Goal: Task Accomplishment & Management: Complete application form

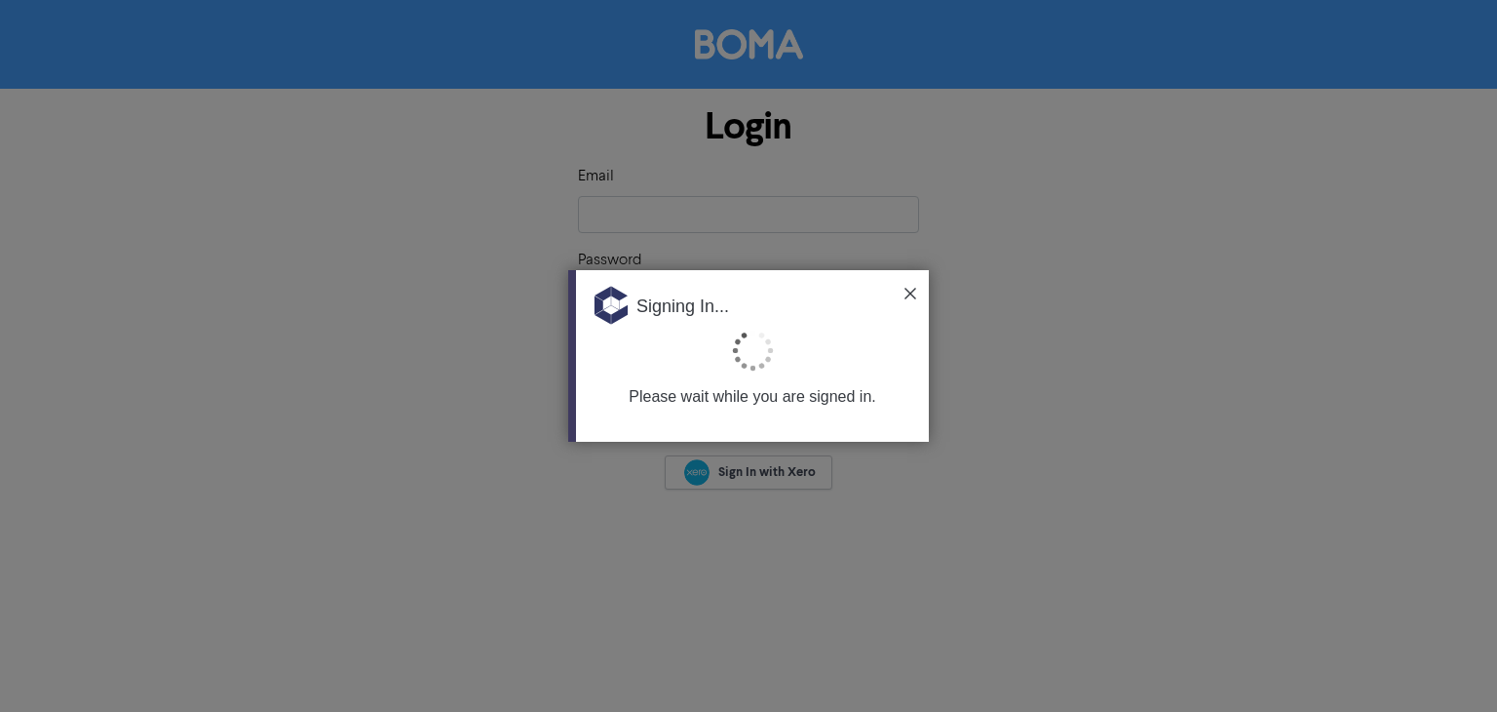
type input "[EMAIL_ADDRESS][DOMAIN_NAME]"
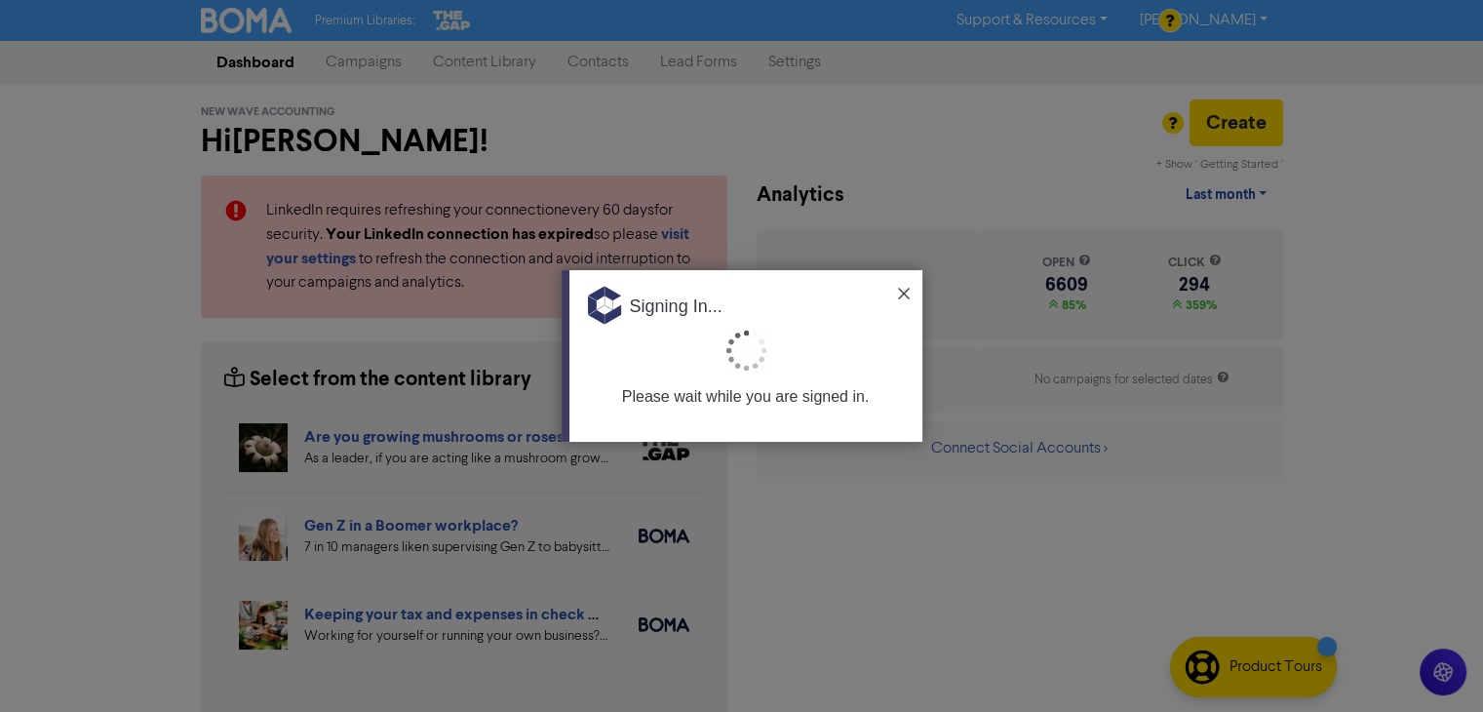
click at [901, 293] on img at bounding box center [904, 294] width 12 height 12
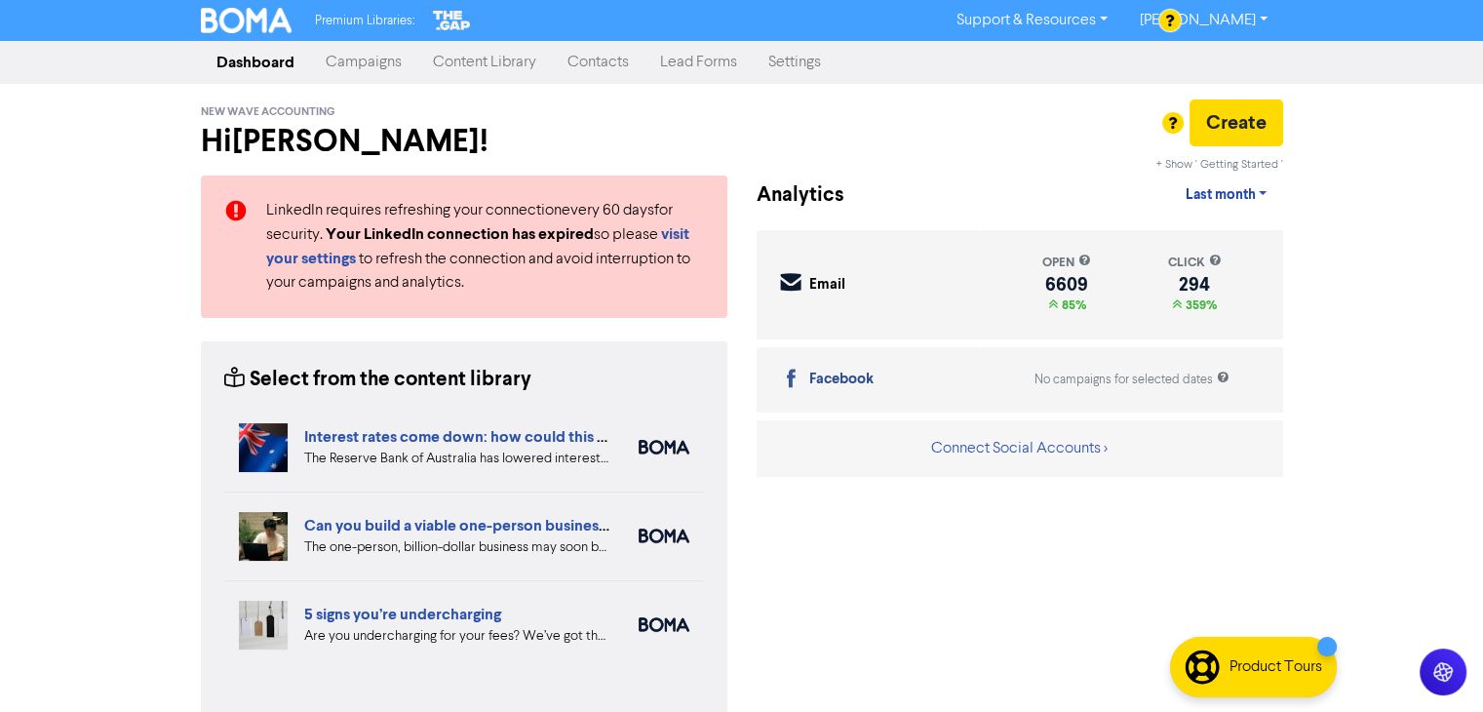
click at [591, 53] on link "Contacts" at bounding box center [598, 62] width 93 height 39
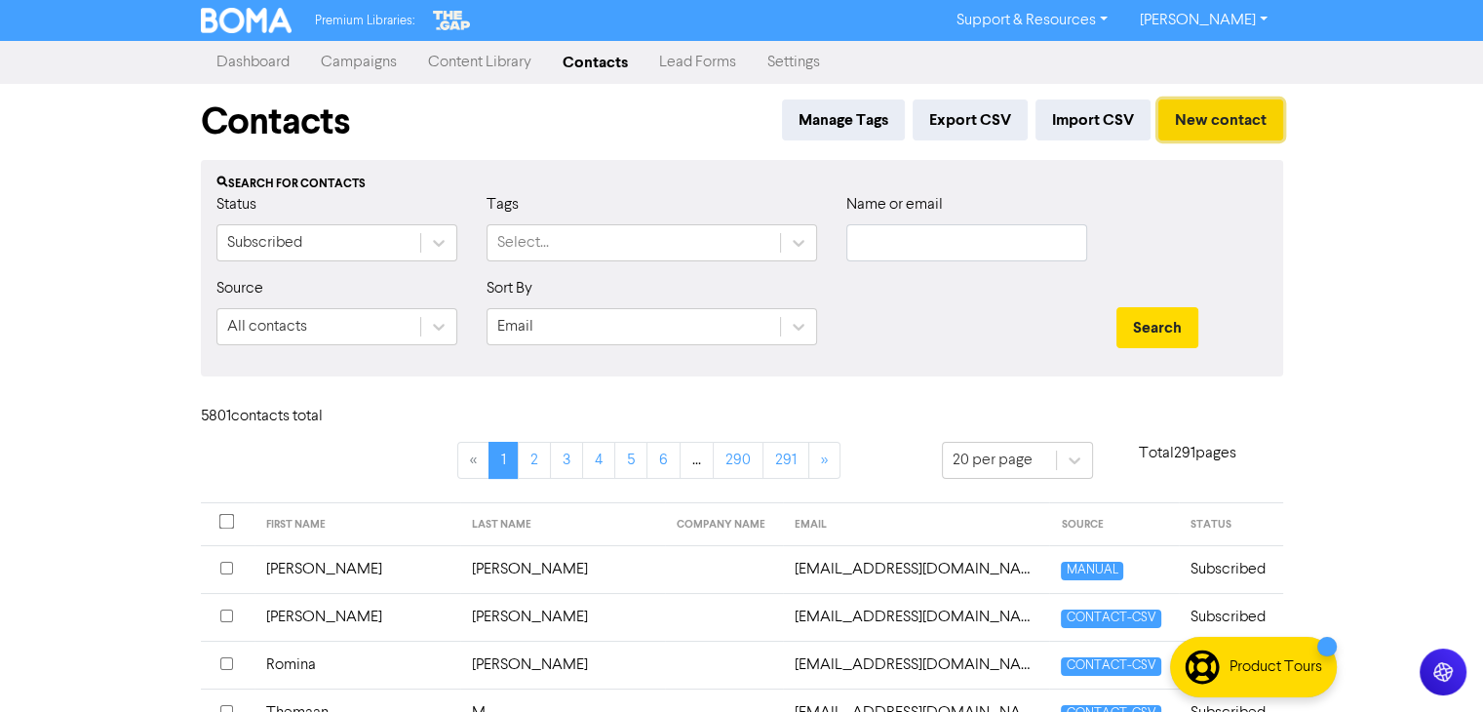
click at [1223, 122] on button "New contact" at bounding box center [1220, 119] width 125 height 41
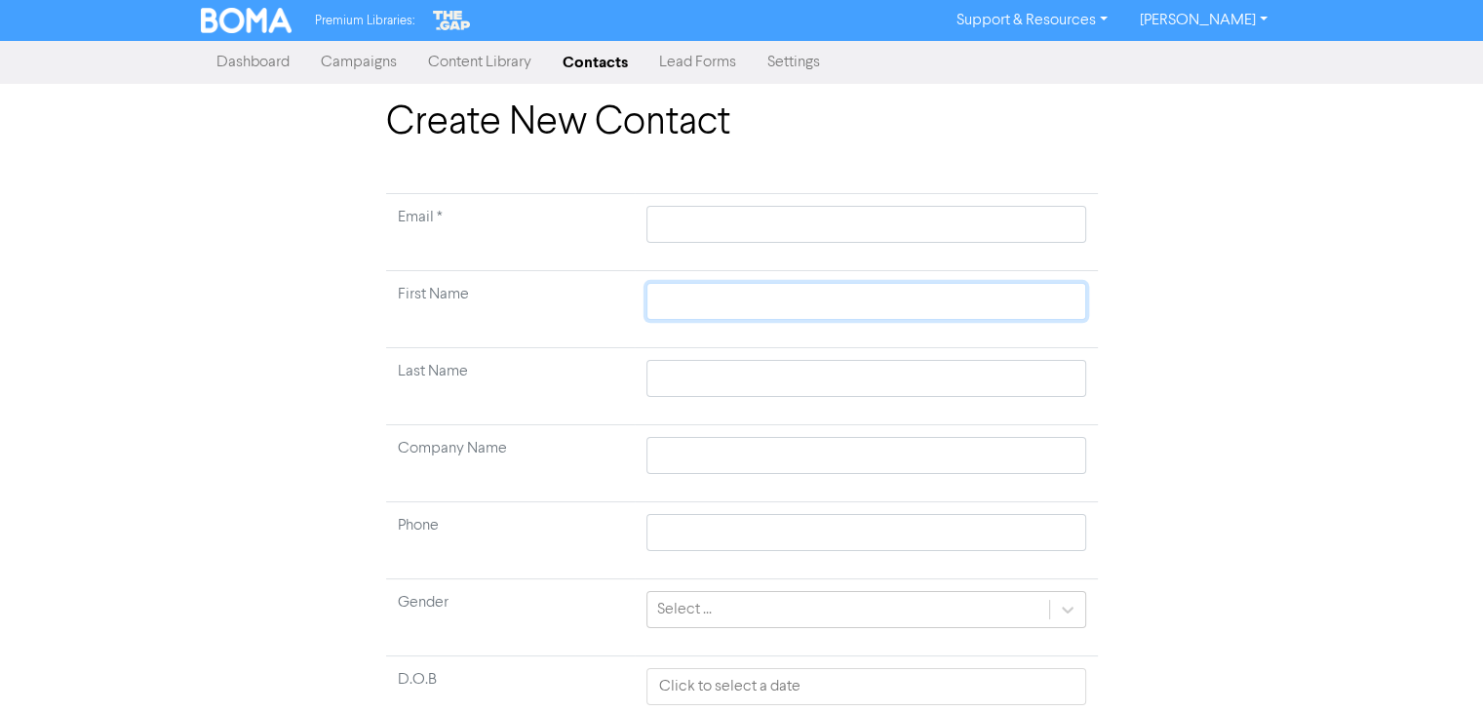
click at [690, 304] on input "text" at bounding box center [865, 301] width 439 height 37
paste input "[PERSON_NAME]"
type input "[PERSON_NAME]"
drag, startPoint x: 709, startPoint y: 302, endPoint x: 779, endPoint y: 306, distance: 70.3
click at [779, 306] on input "[PERSON_NAME]" at bounding box center [865, 301] width 439 height 37
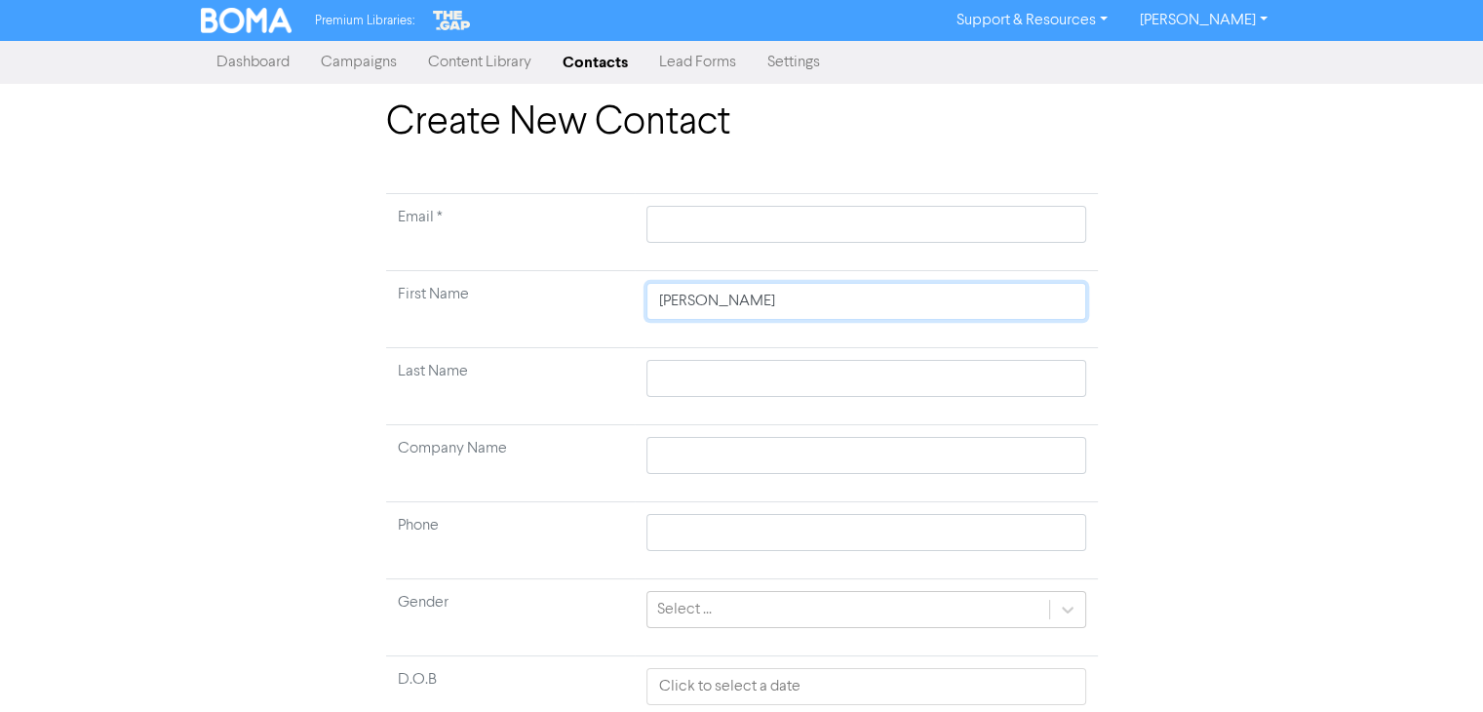
type input "[PERSON_NAME]"
click at [682, 375] on input "text" at bounding box center [865, 378] width 439 height 37
paste input "Bonzani"
type input "Bonzani"
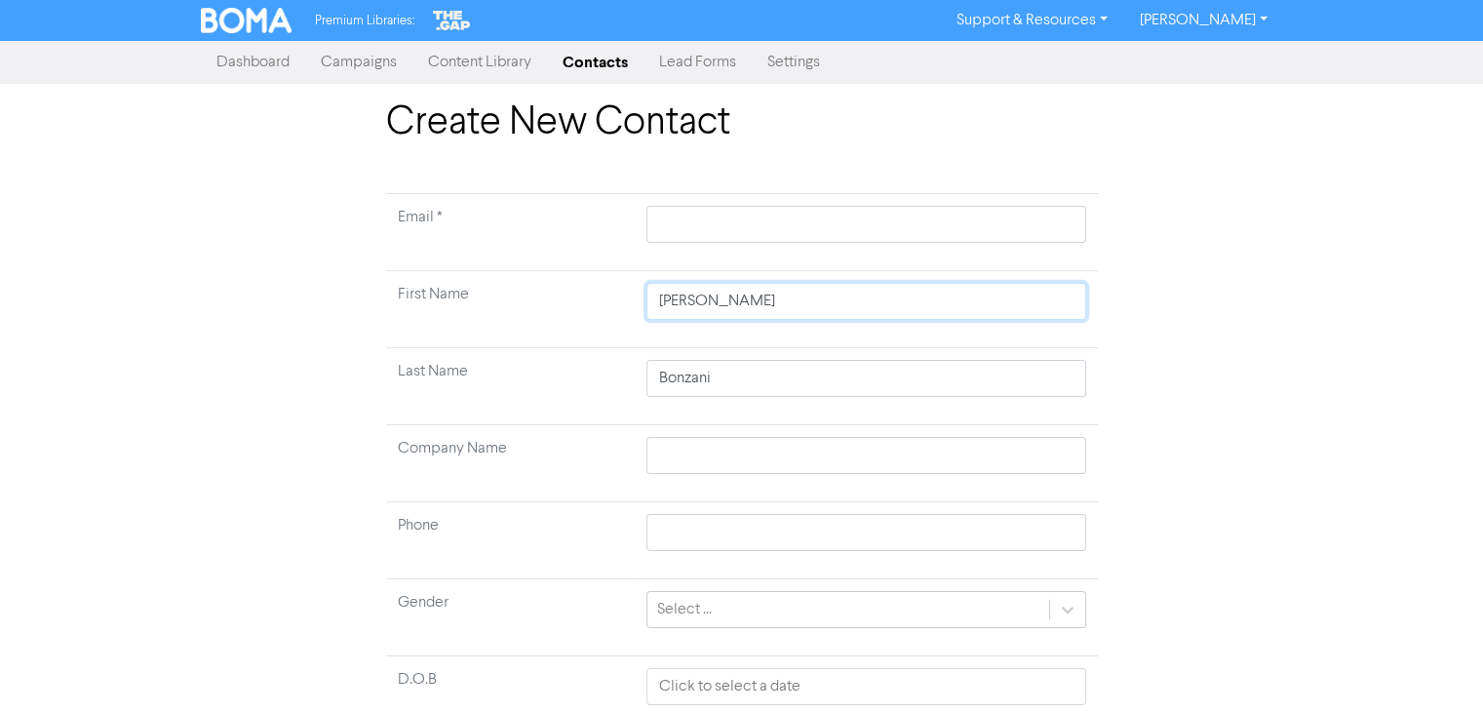
drag, startPoint x: 776, startPoint y: 301, endPoint x: 706, endPoint y: 301, distance: 70.2
click at [706, 301] on input "[PERSON_NAME]" at bounding box center [865, 301] width 439 height 37
type input "[PERSON_NAME]"
click at [783, 401] on td "Bonzani" at bounding box center [866, 386] width 462 height 77
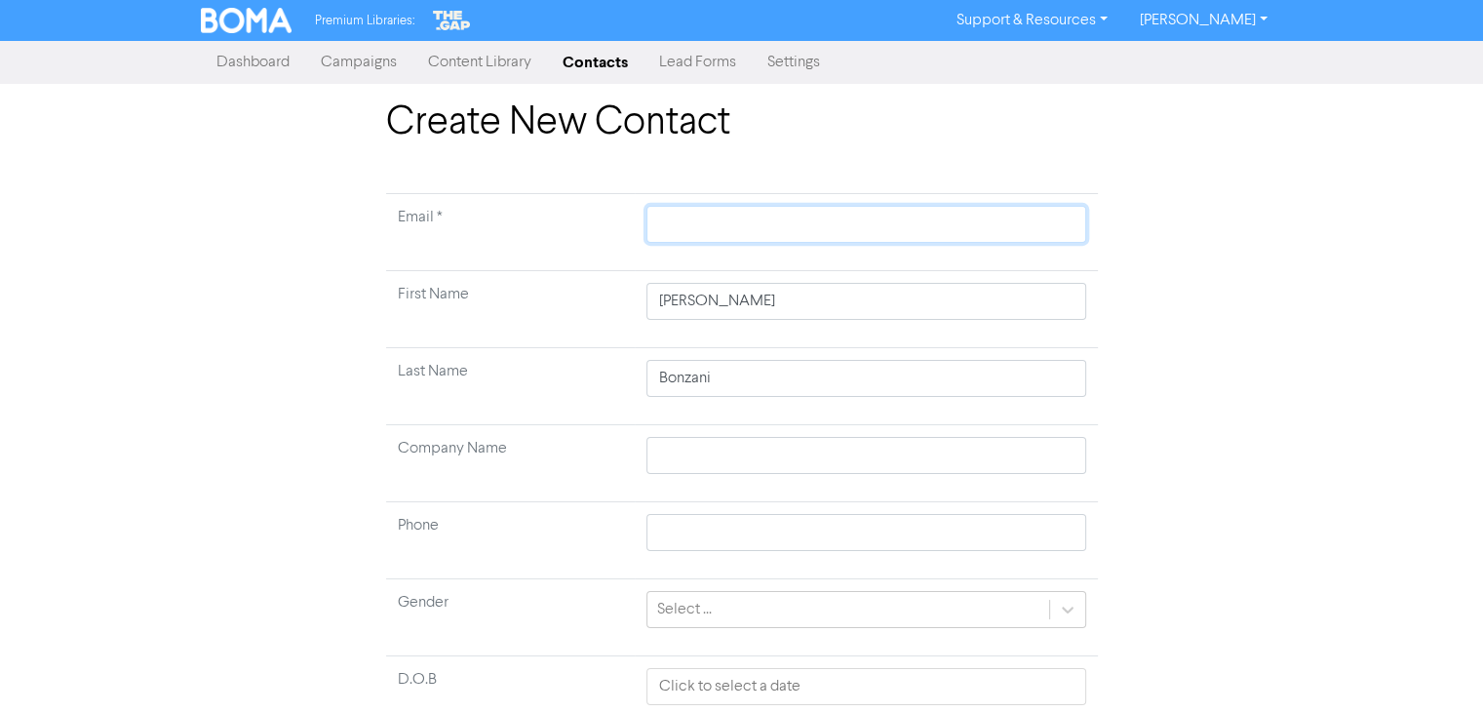
click at [697, 239] on input "text" at bounding box center [865, 224] width 439 height 37
paste input "[PERSON_NAME][EMAIL_ADDRESS][PERSON_NAME][DOMAIN_NAME]"
type input "[PERSON_NAME][EMAIL_ADDRESS][PERSON_NAME][DOMAIN_NAME]"
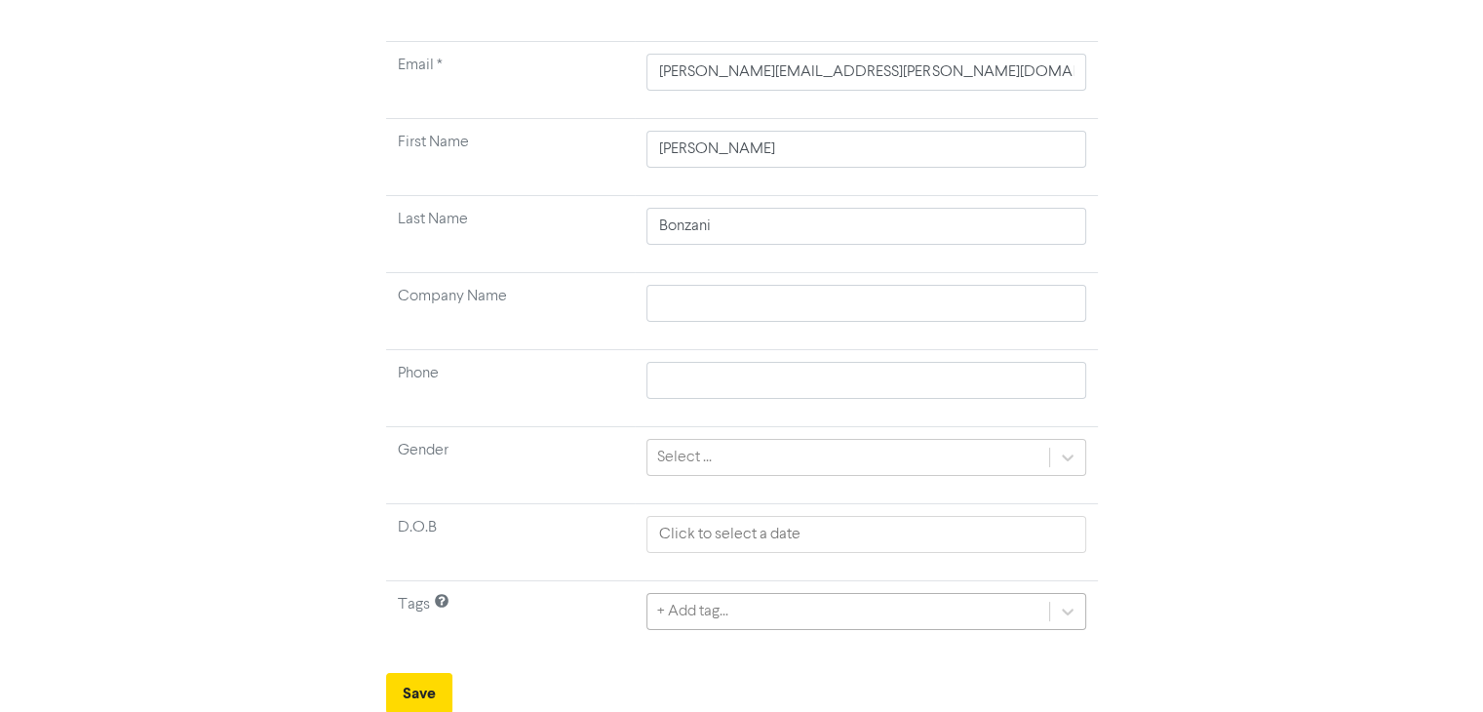
scroll to position [368, 0]
click at [987, 608] on div "+ Add tag..." at bounding box center [865, 609] width 439 height 37
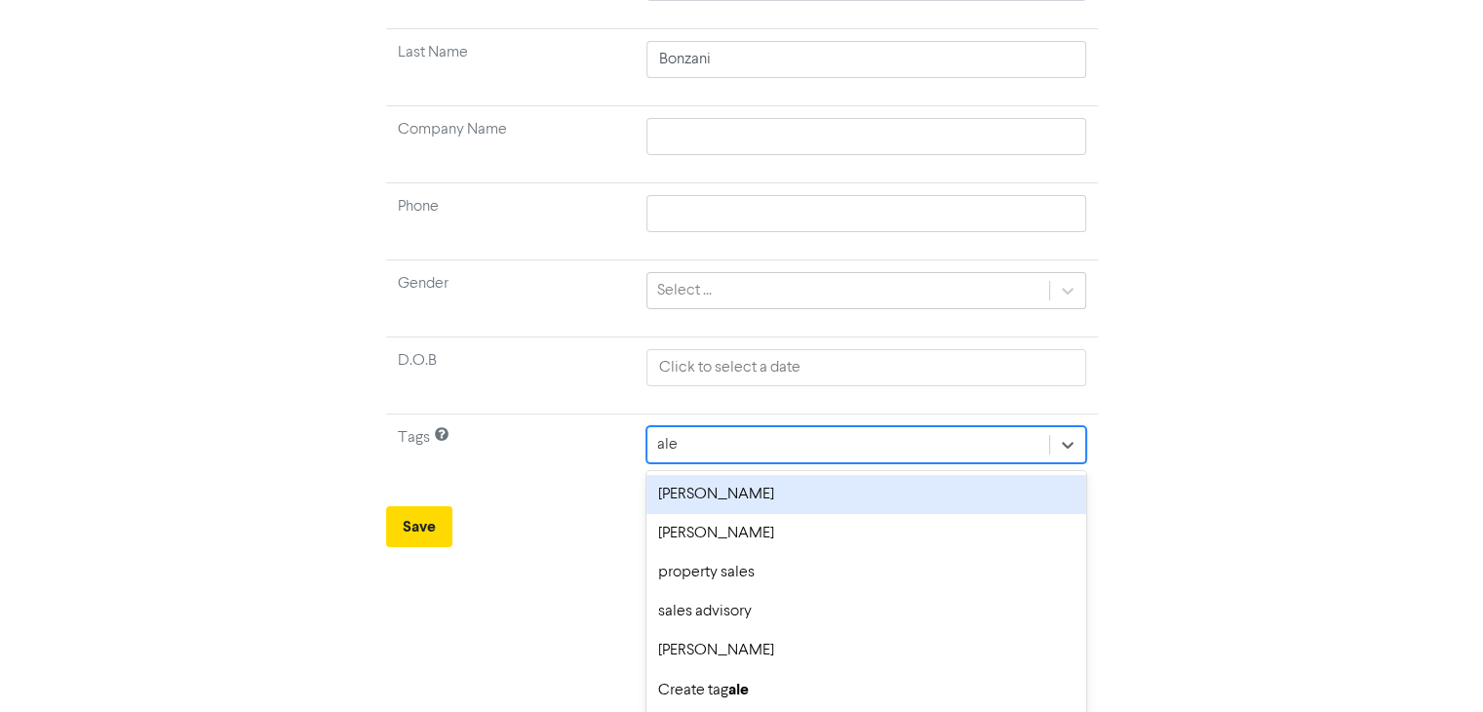
type input "[PERSON_NAME]"
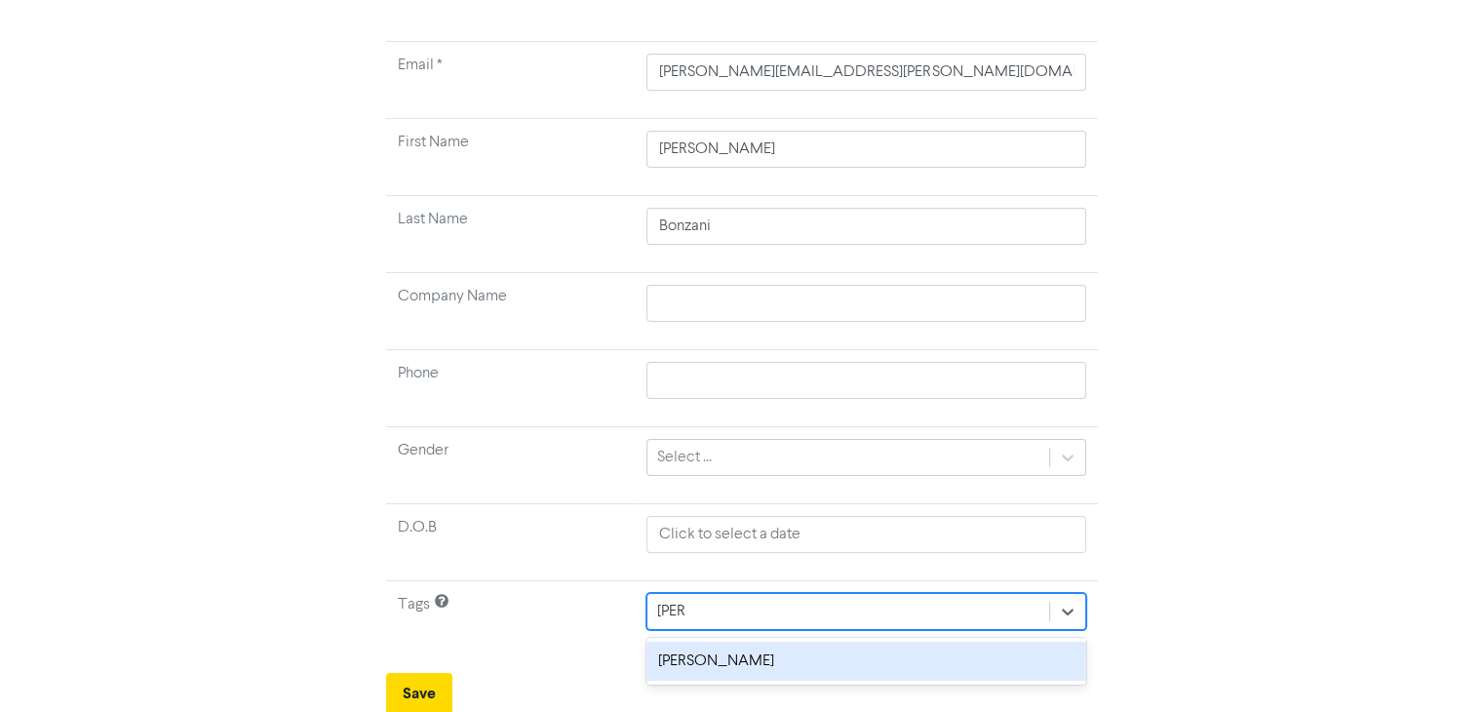
click at [724, 667] on div "[PERSON_NAME]" at bounding box center [865, 660] width 439 height 39
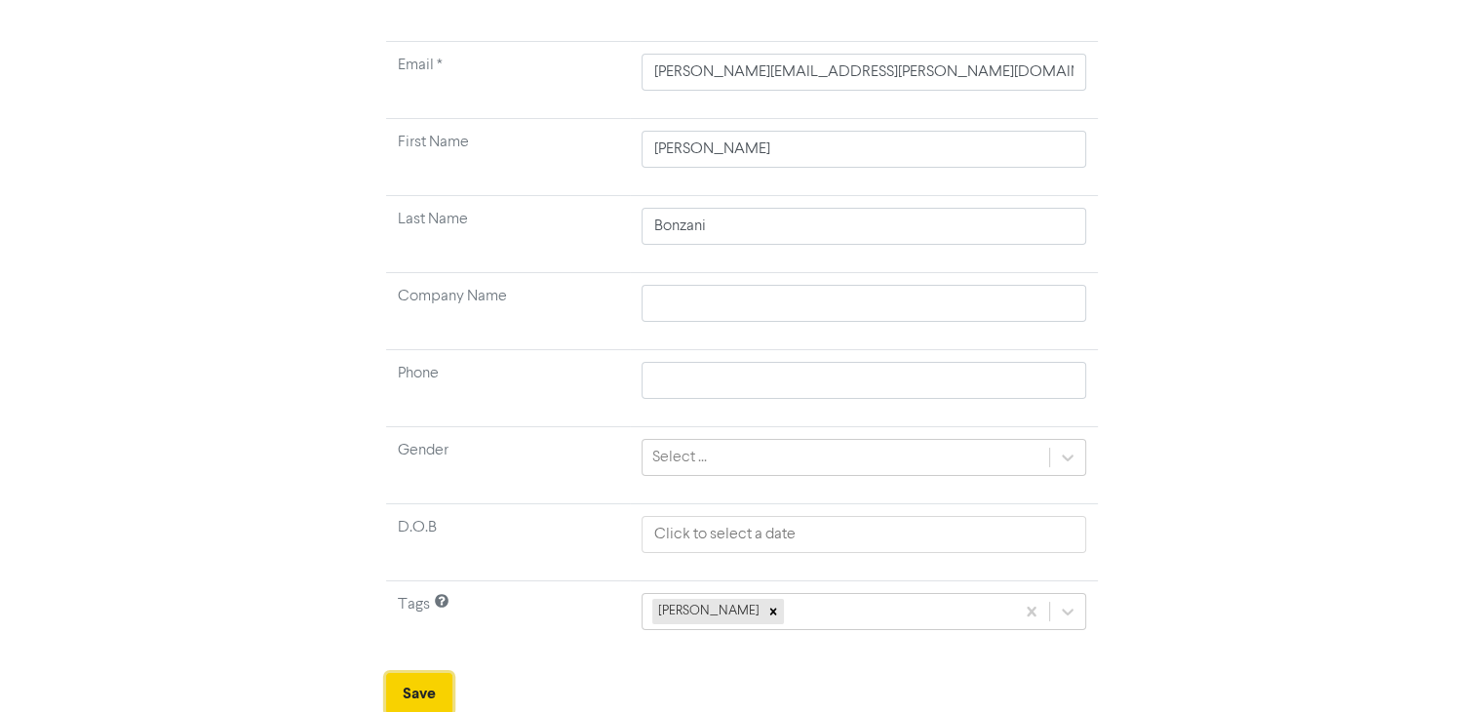
click at [433, 686] on button "Save" at bounding box center [419, 693] width 66 height 41
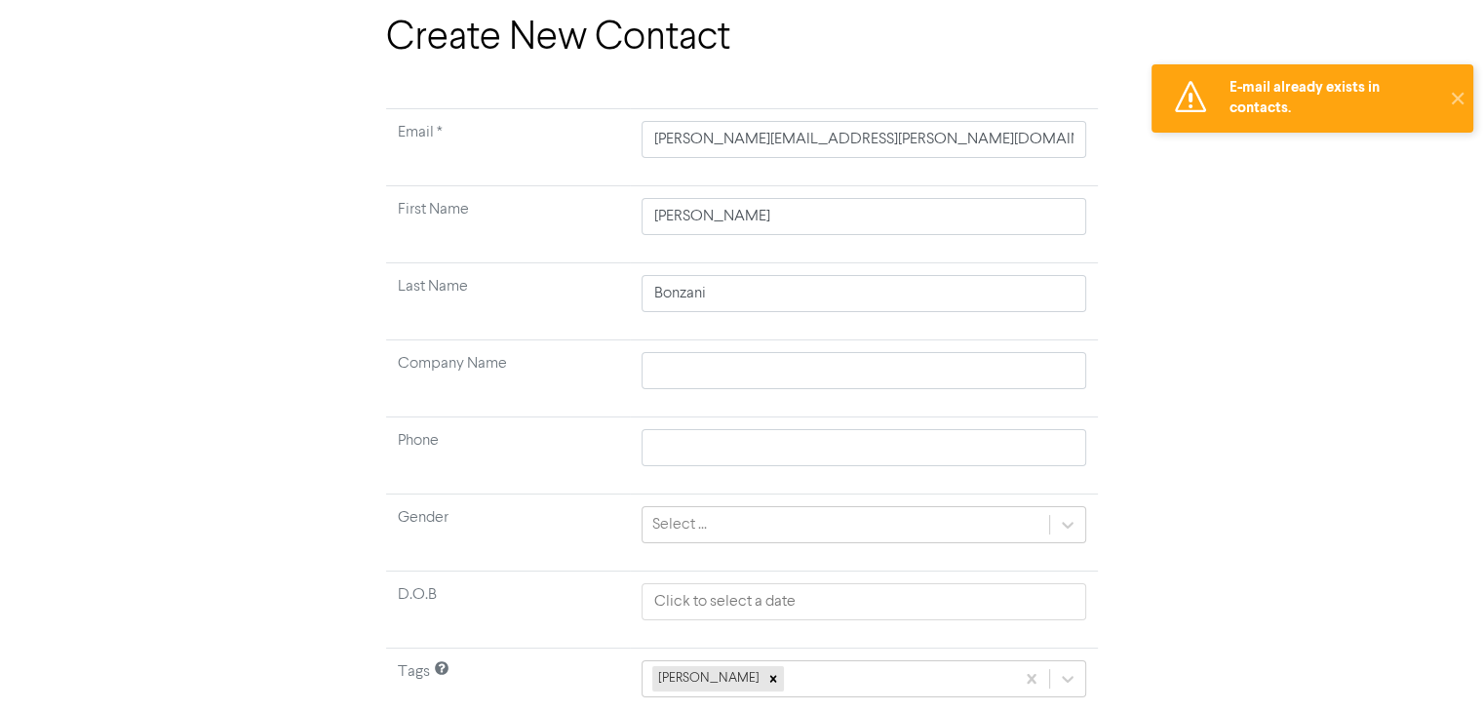
scroll to position [0, 0]
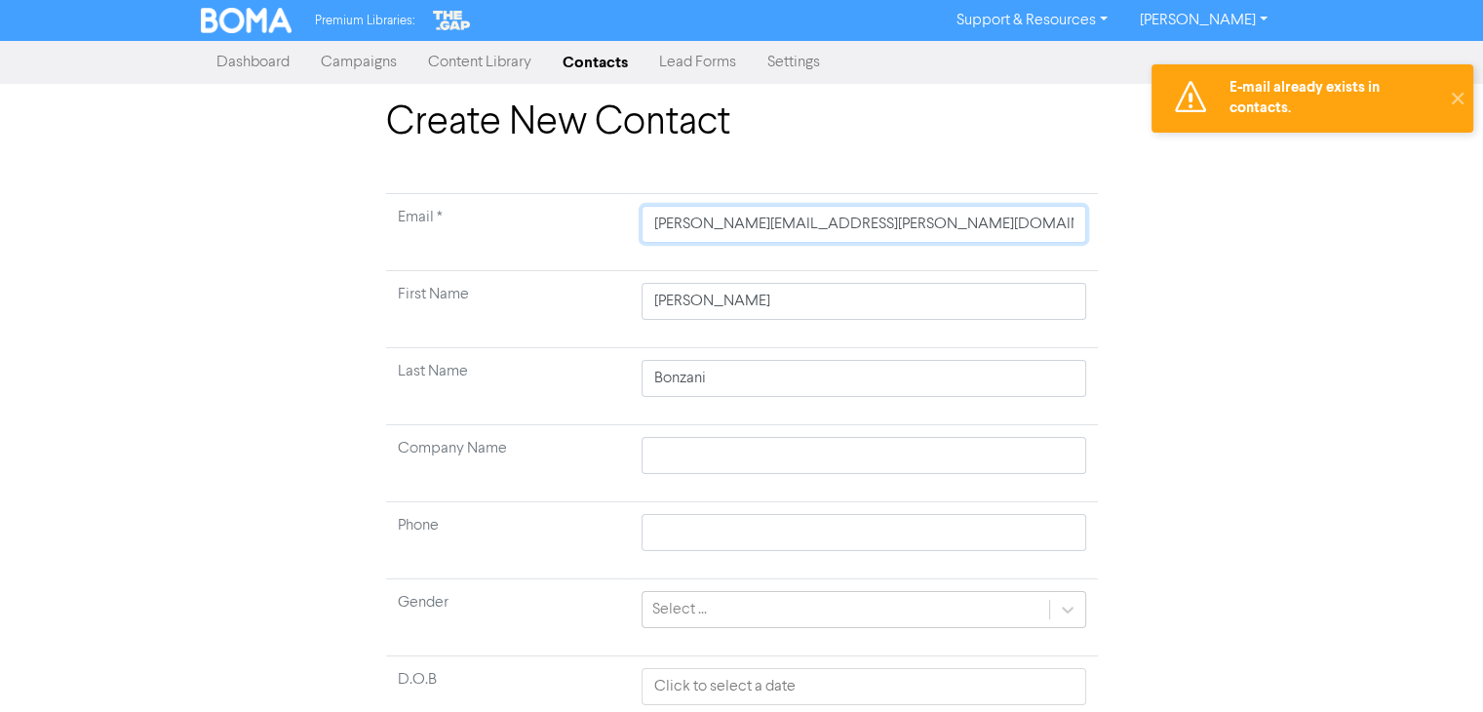
drag, startPoint x: 873, startPoint y: 222, endPoint x: 589, endPoint y: 243, distance: 285.4
click at [589, 243] on tr "Email * [PERSON_NAME][EMAIL_ADDRESS][PERSON_NAME][DOMAIN_NAME]" at bounding box center [742, 232] width 712 height 77
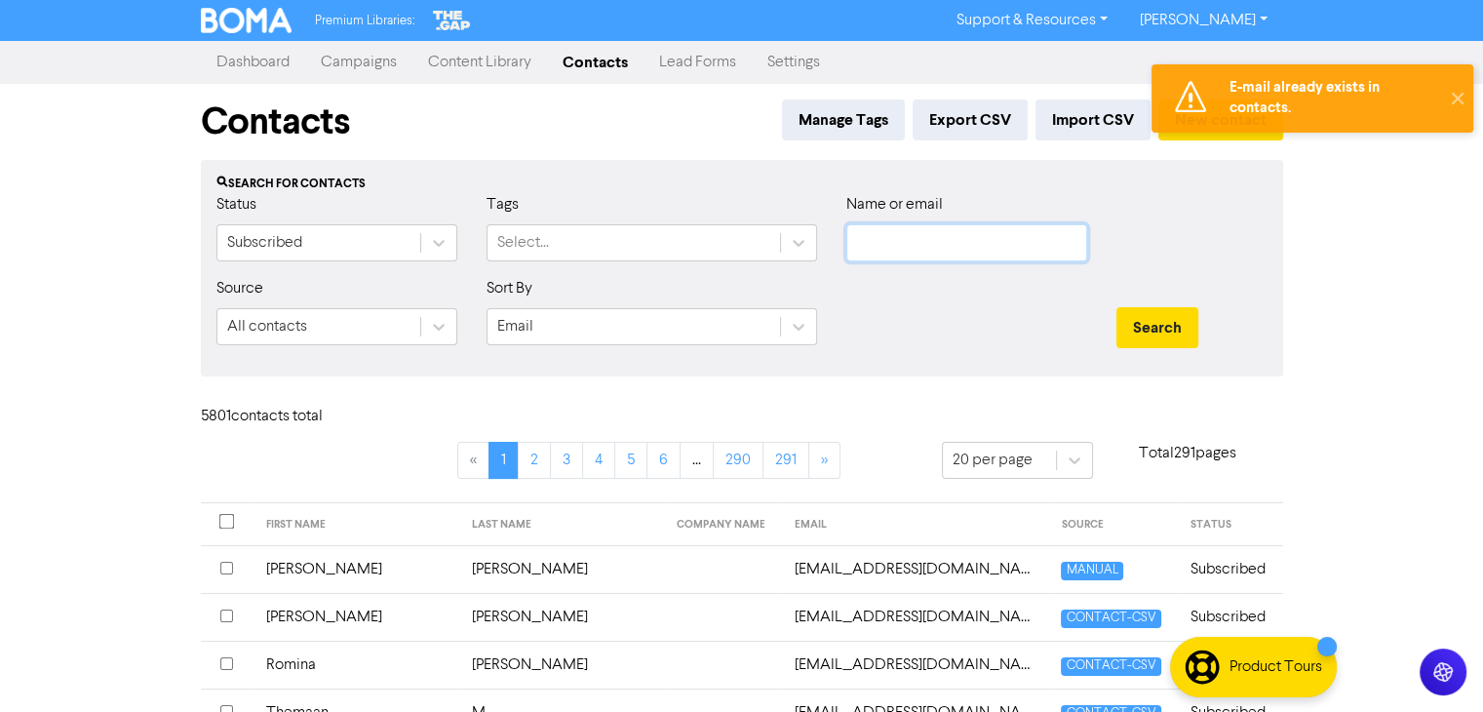
click at [979, 256] on input "text" at bounding box center [966, 242] width 241 height 37
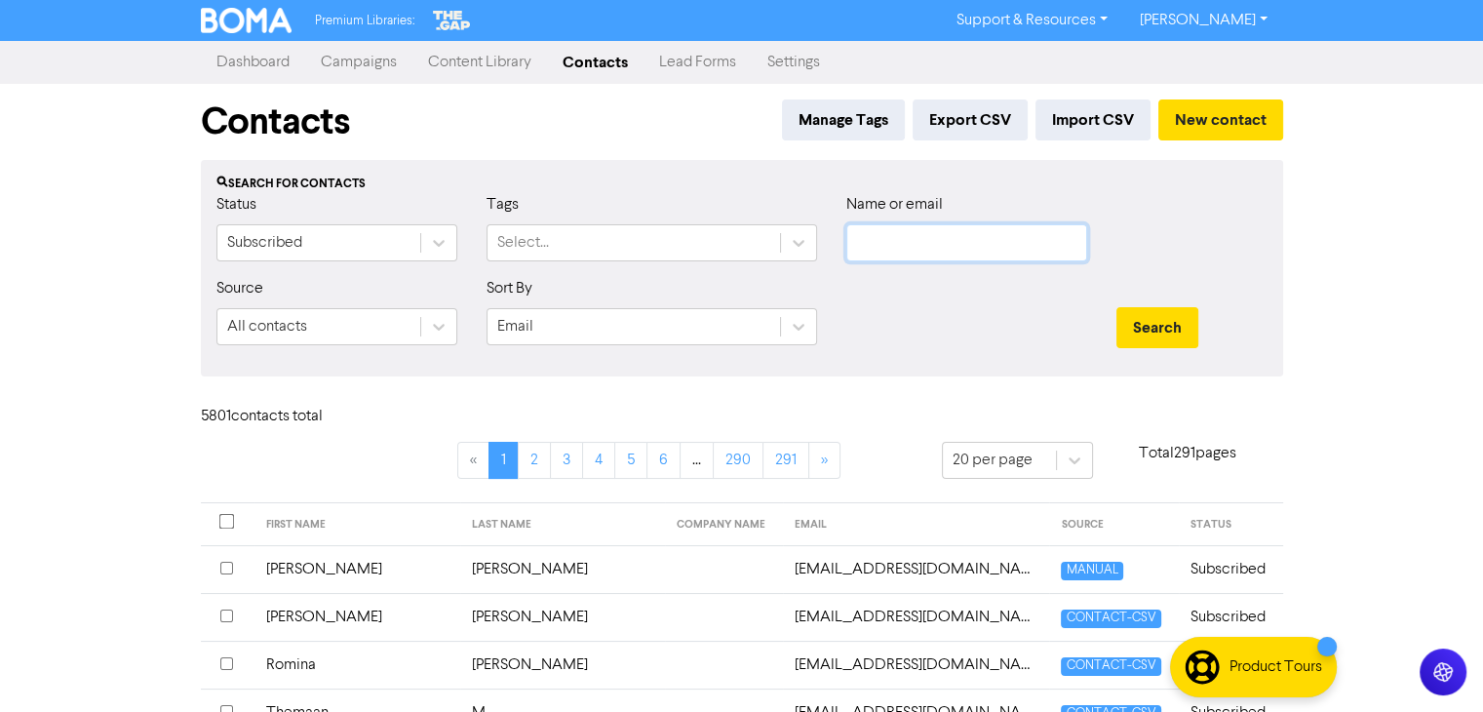
paste input "[PERSON_NAME][EMAIL_ADDRESS][PERSON_NAME][DOMAIN_NAME]"
type input "[PERSON_NAME][EMAIL_ADDRESS][PERSON_NAME][DOMAIN_NAME]"
click at [1128, 335] on button "Search" at bounding box center [1157, 327] width 82 height 41
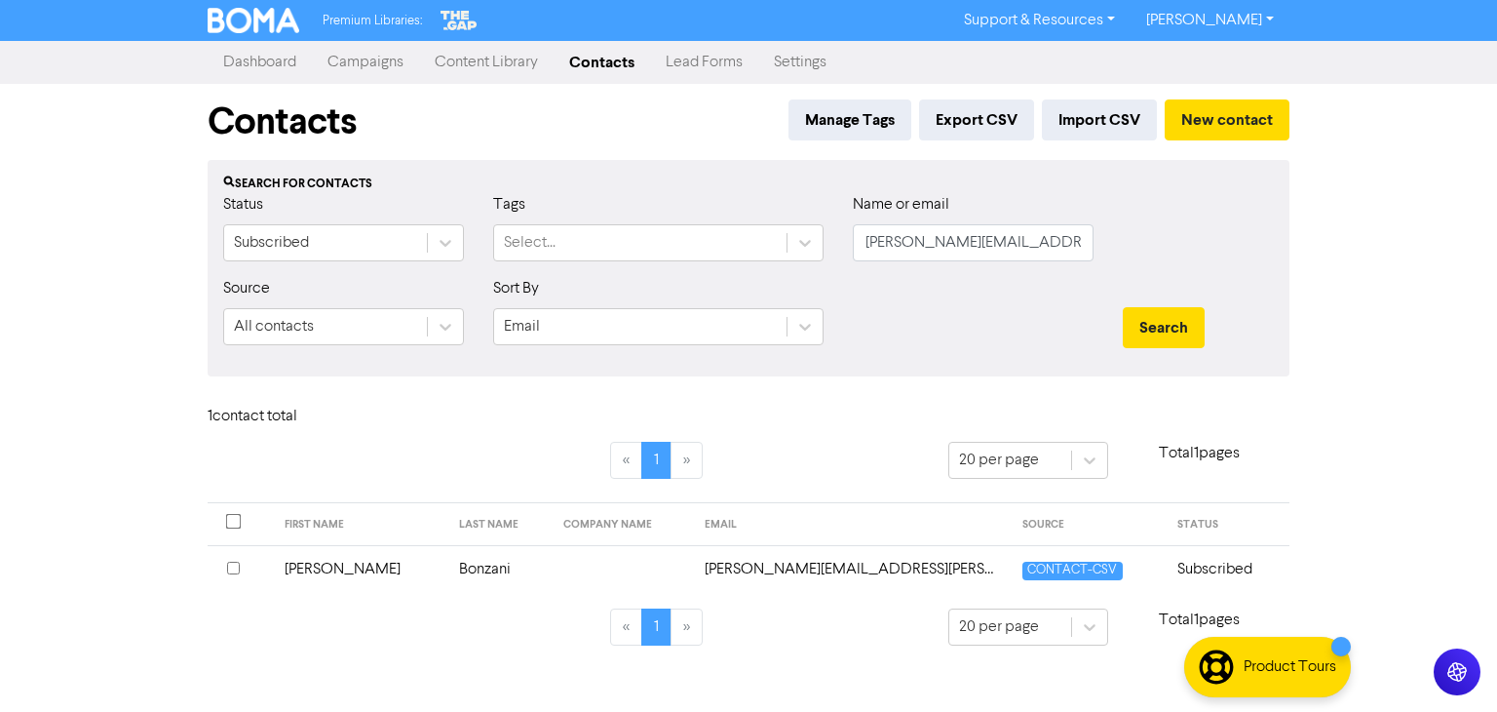
click at [319, 559] on td "[PERSON_NAME]" at bounding box center [360, 569] width 175 height 48
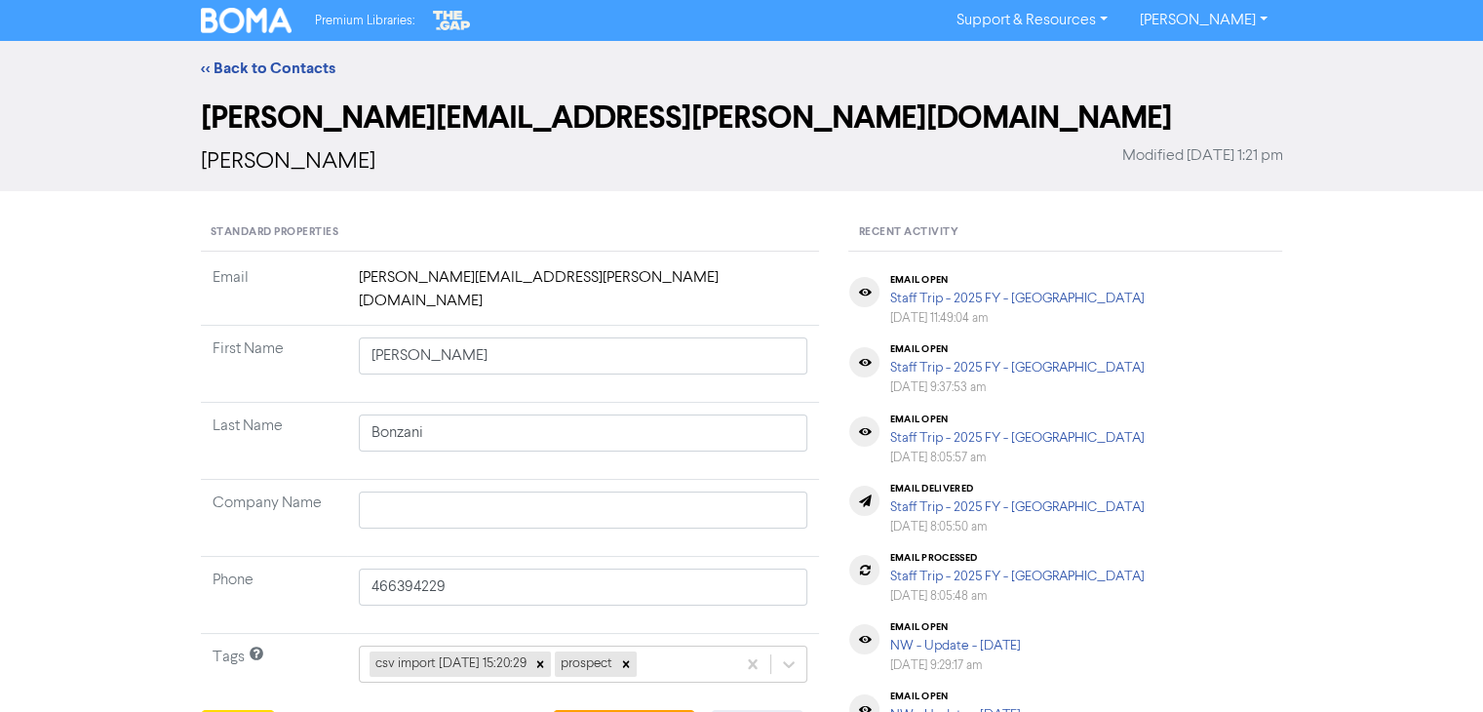
scroll to position [390, 0]
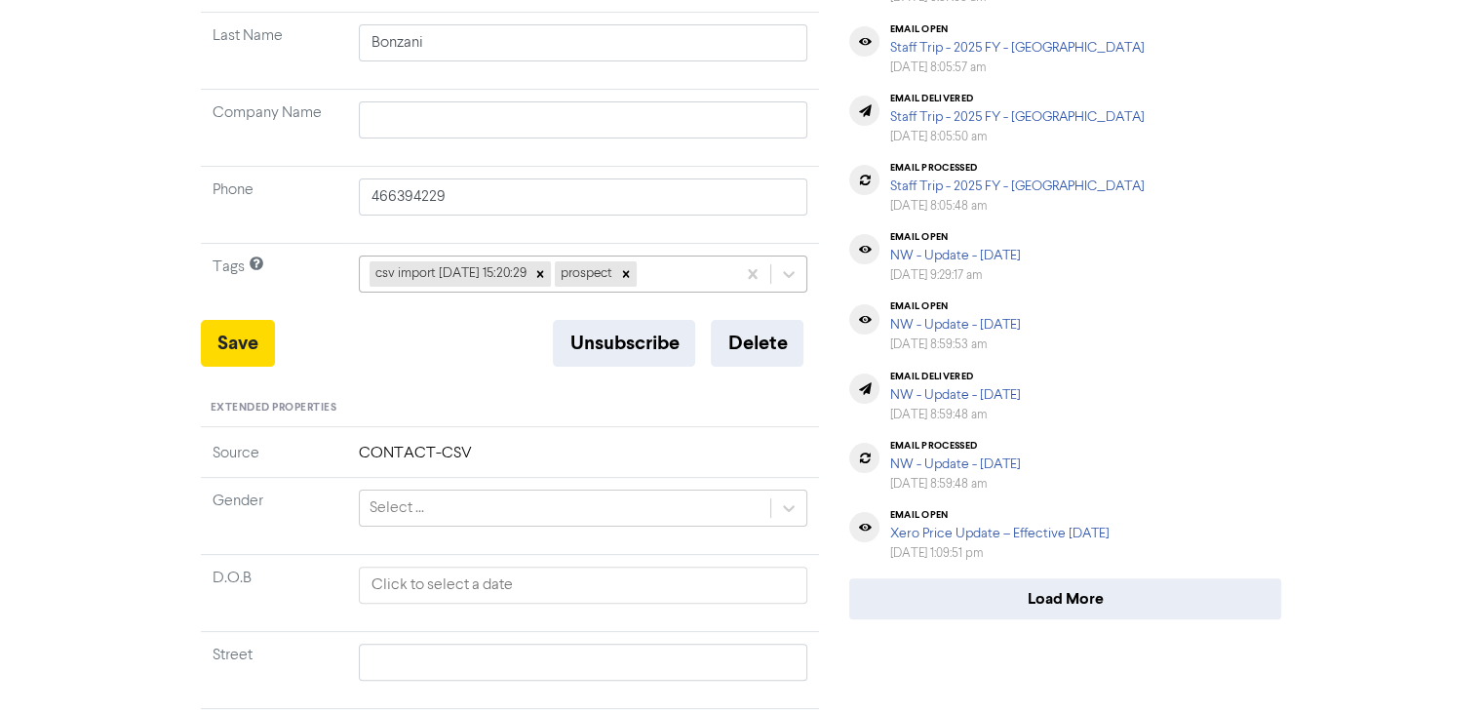
click at [682, 256] on div "csv import [DATE] 15:20:29 prospect" at bounding box center [548, 273] width 376 height 35
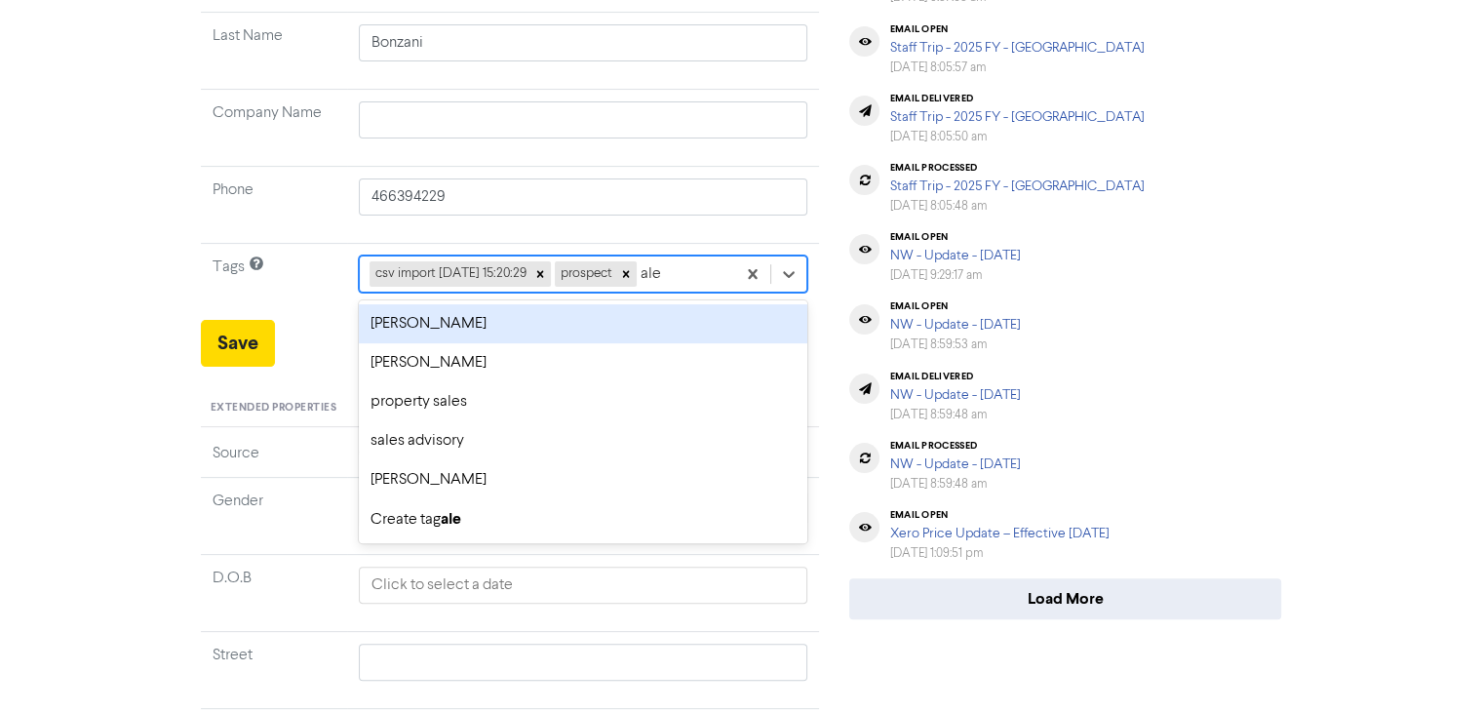
type input "[PERSON_NAME]"
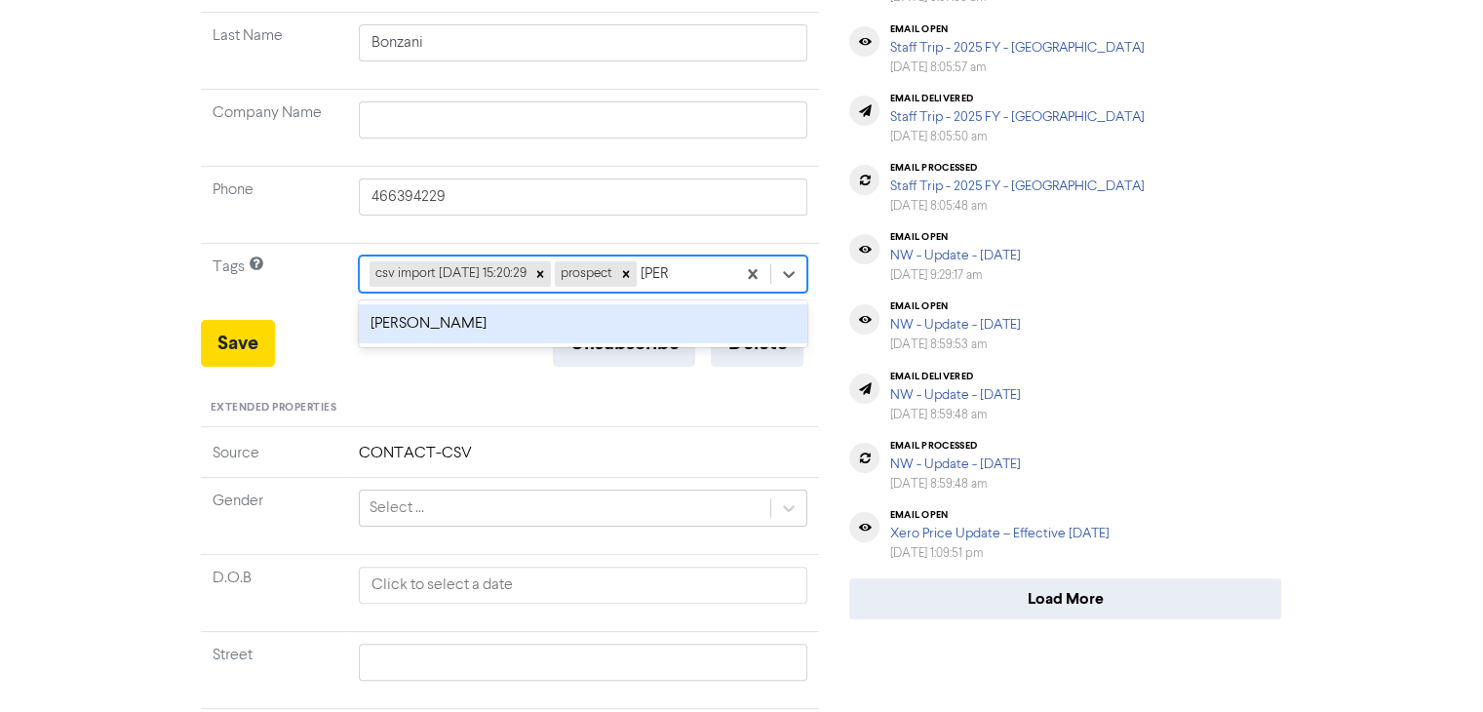
click at [530, 304] on div "[PERSON_NAME]" at bounding box center [583, 323] width 449 height 39
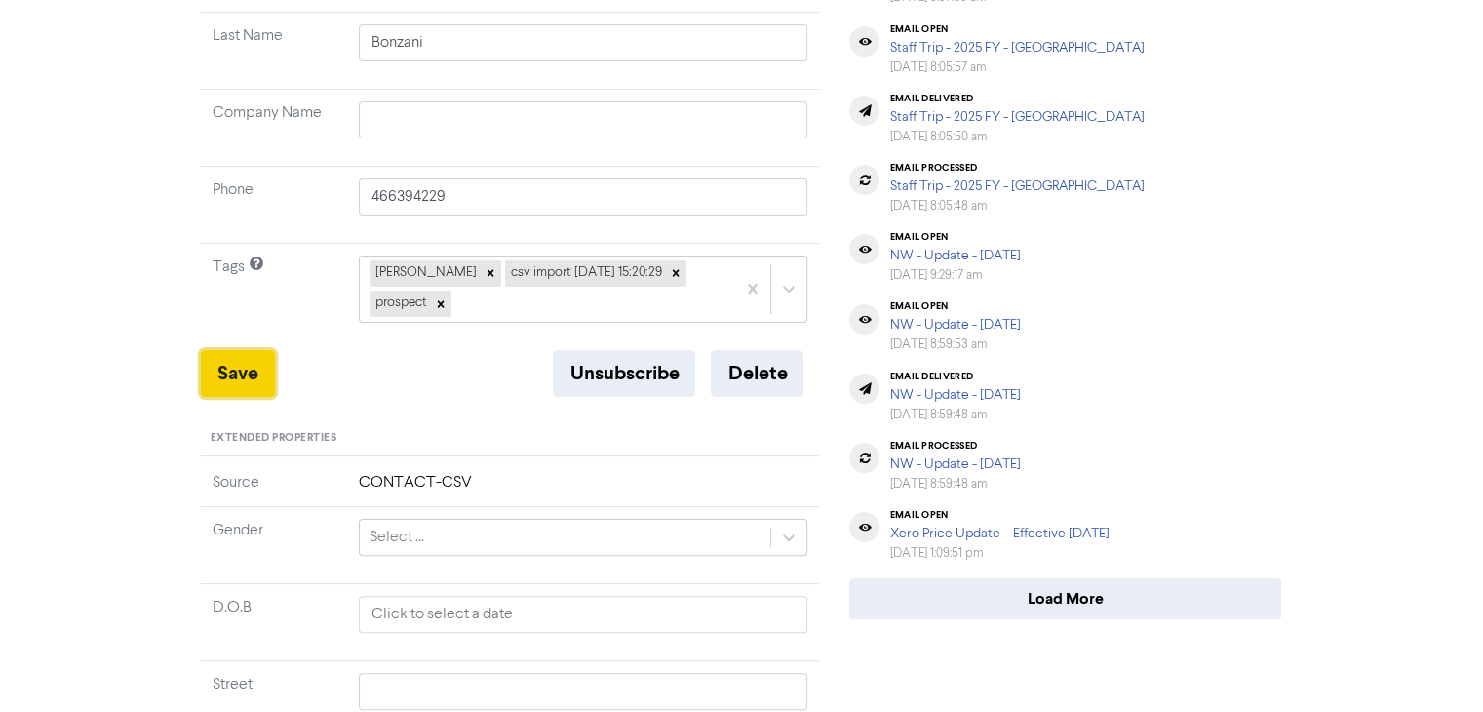
click at [229, 350] on button "Save" at bounding box center [238, 373] width 74 height 47
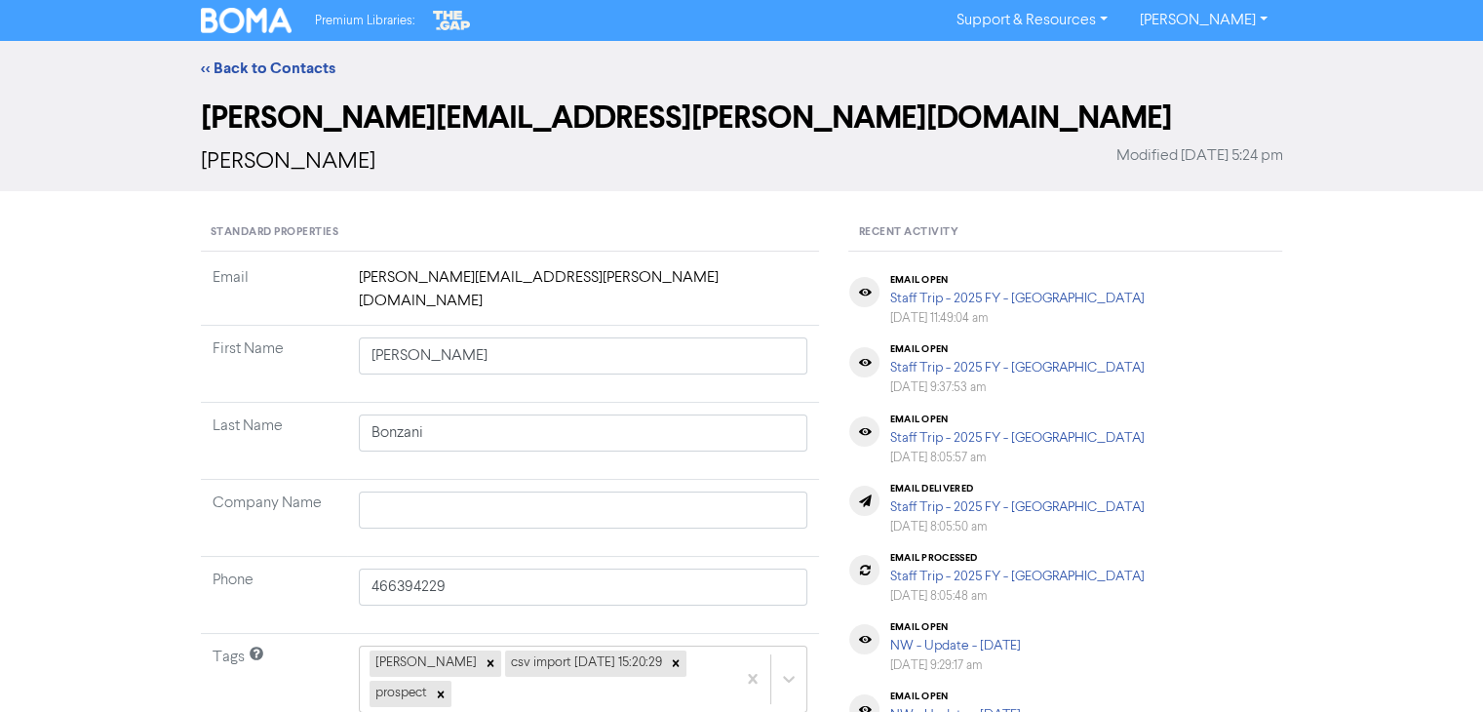
scroll to position [0, 0]
click at [309, 58] on link "<< Back to Contacts" at bounding box center [268, 67] width 135 height 19
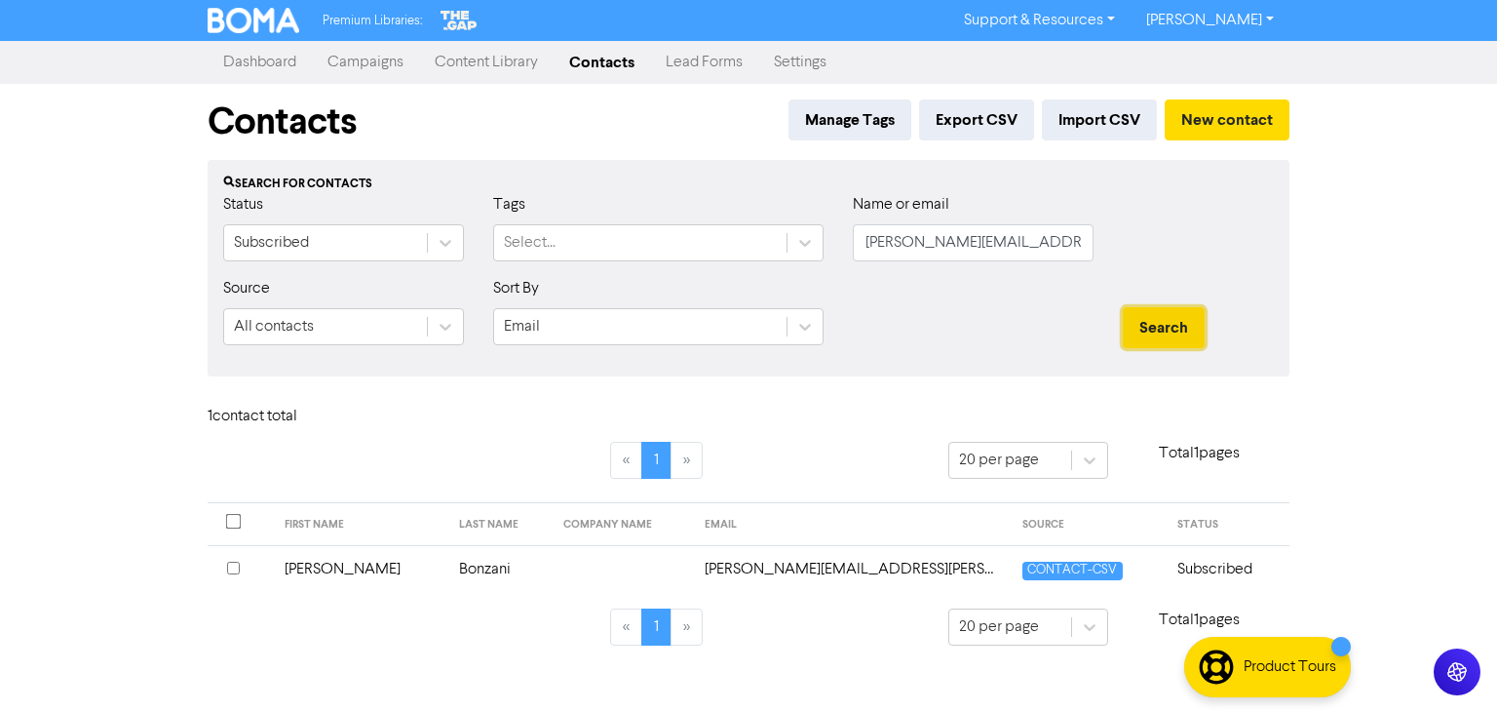
click at [1161, 328] on button "Search" at bounding box center [1164, 327] width 82 height 41
click at [447, 576] on td "Bonzani" at bounding box center [499, 569] width 104 height 48
